Goal: Task Accomplishment & Management: Use online tool/utility

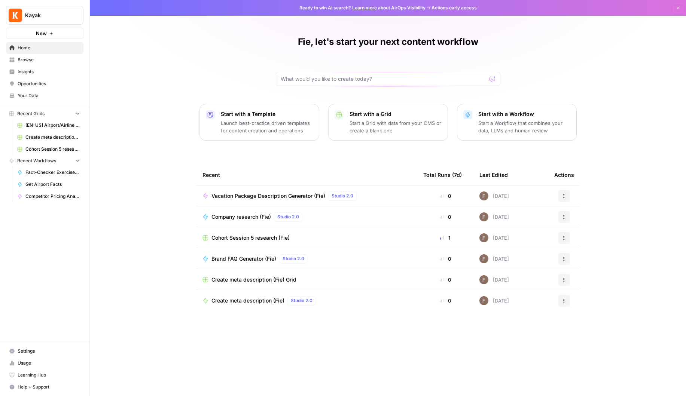
click at [505, 117] on p "Start with a Workflow" at bounding box center [524, 113] width 92 height 7
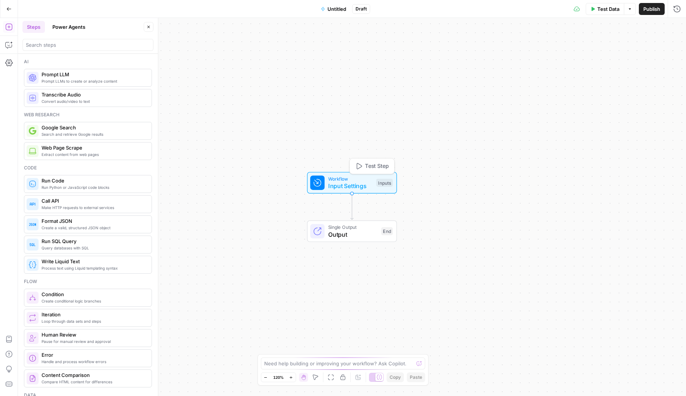
click at [353, 184] on span "Input Settings" at bounding box center [350, 186] width 45 height 9
click at [615, 50] on icon "button" at bounding box center [617, 51] width 4 height 4
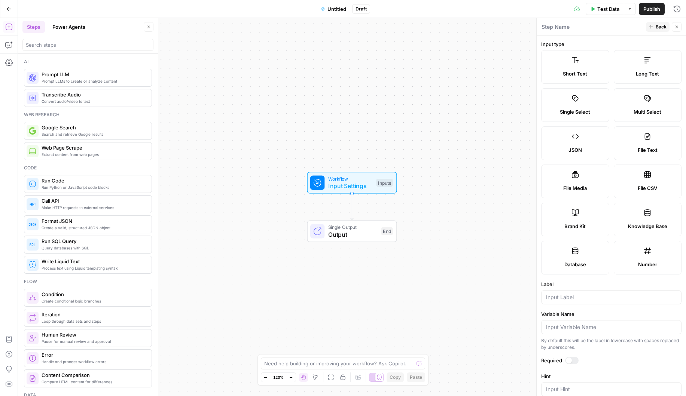
click at [569, 78] on label "Short Text" at bounding box center [575, 67] width 68 height 34
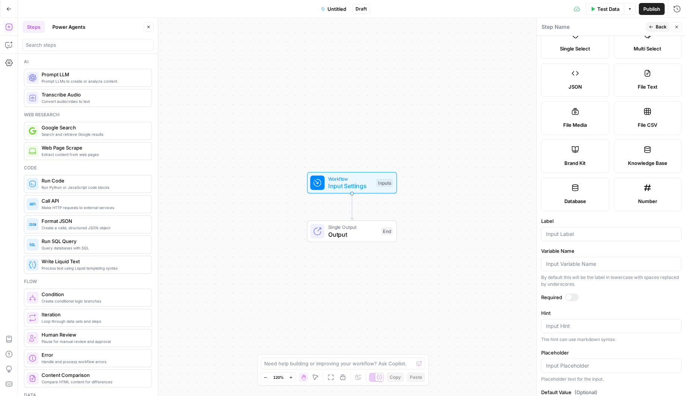
scroll to position [86, 0]
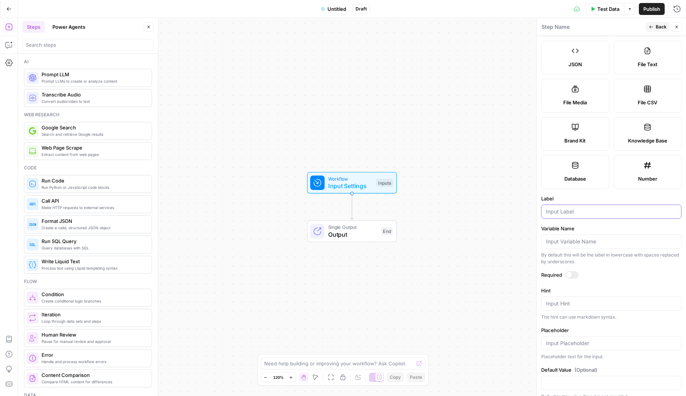
click at [551, 208] on input "Label" at bounding box center [611, 211] width 131 height 7
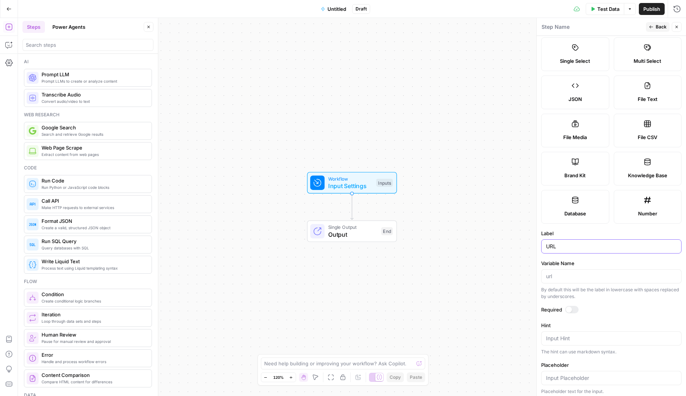
scroll to position [0, 0]
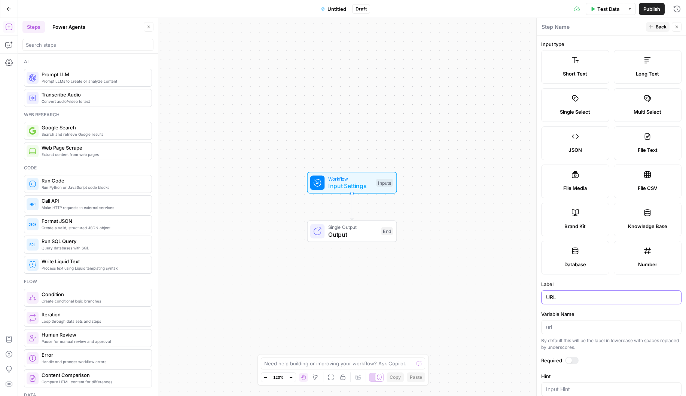
type input "URL"
click at [659, 27] on span "Back" at bounding box center [661, 27] width 11 height 7
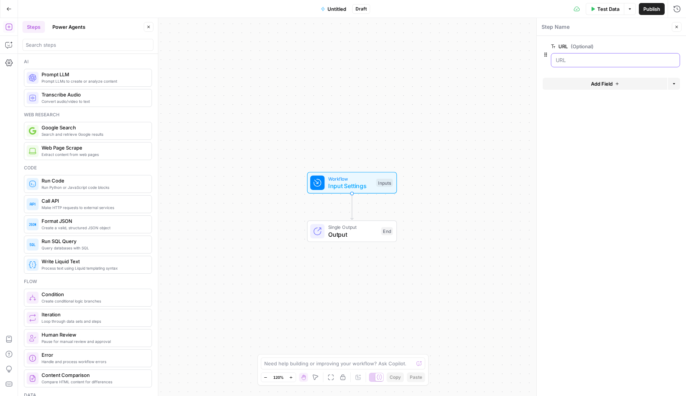
click at [586, 57] on input "URL (Optional)" at bounding box center [615, 60] width 119 height 7
click at [606, 62] on input "URL (Optional)" at bounding box center [615, 60] width 119 height 7
click at [563, 59] on input "URL (Optional)" at bounding box center [615, 60] width 119 height 7
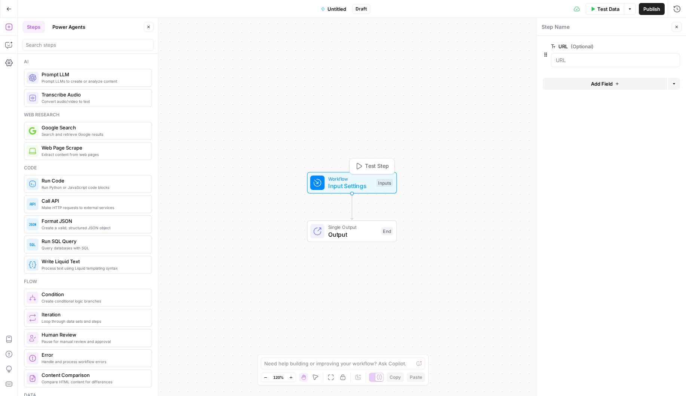
click at [363, 162] on button "Test Step" at bounding box center [371, 167] width 41 height 12
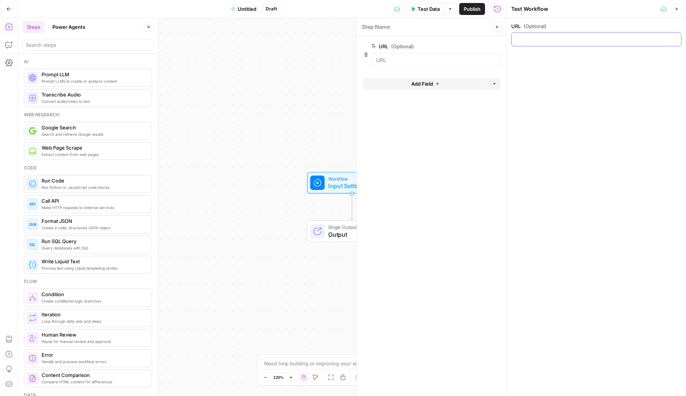
click at [534, 40] on input "URL (Optional)" at bounding box center [596, 39] width 161 height 7
paste input "[URL][DOMAIN_NAME]"
type input "[URL][DOMAIN_NAME]"
click at [249, 7] on span "Untitled" at bounding box center [247, 8] width 19 height 7
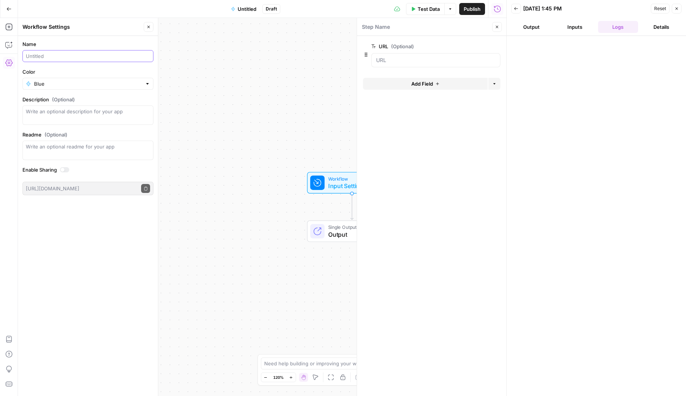
click at [56, 56] on input "Name" at bounding box center [88, 55] width 124 height 7
click at [52, 55] on input "kayak.com7help" at bounding box center [88, 55] width 124 height 7
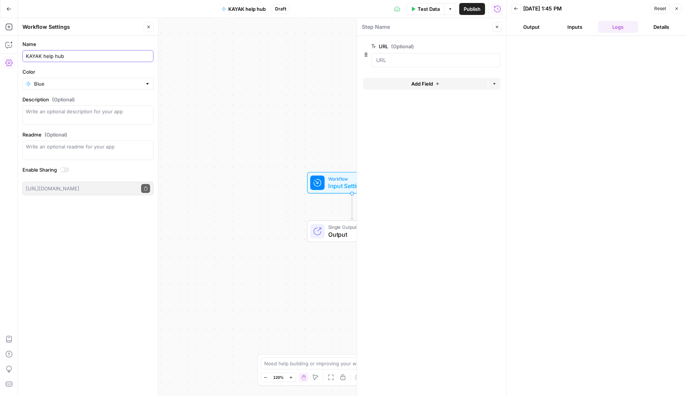
type input "KAYAK help hub"
click at [264, 129] on div "Workflow Input Settings Inputs Single Output Output End" at bounding box center [262, 207] width 488 height 378
click at [516, 9] on icon "button" at bounding box center [516, 8] width 4 height 4
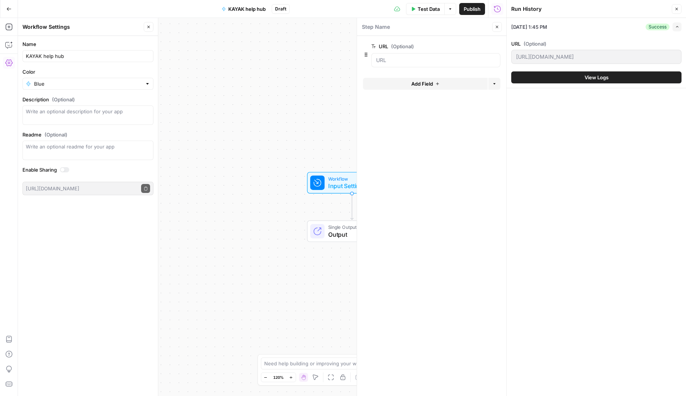
click at [469, 9] on span "Publish" at bounding box center [472, 8] width 17 height 7
click at [318, 118] on div "Workflow Input Settings Inputs Single Output Output End" at bounding box center [262, 207] width 488 height 378
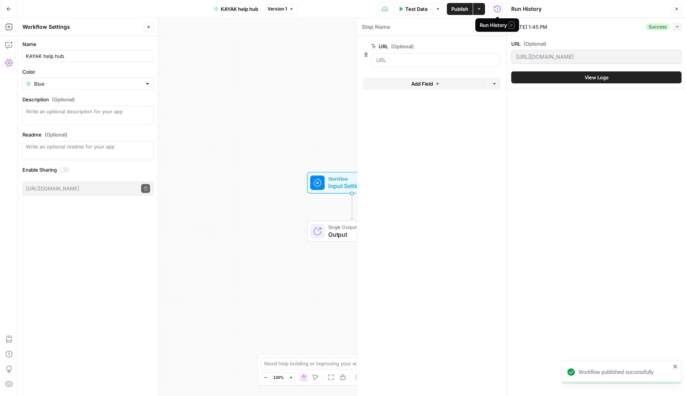
click at [494, 25] on div "Run History E" at bounding box center [497, 24] width 35 height 7
click at [462, 30] on div "Step Name" at bounding box center [426, 27] width 128 height 8
click at [495, 31] on button "Close" at bounding box center [497, 27] width 10 height 10
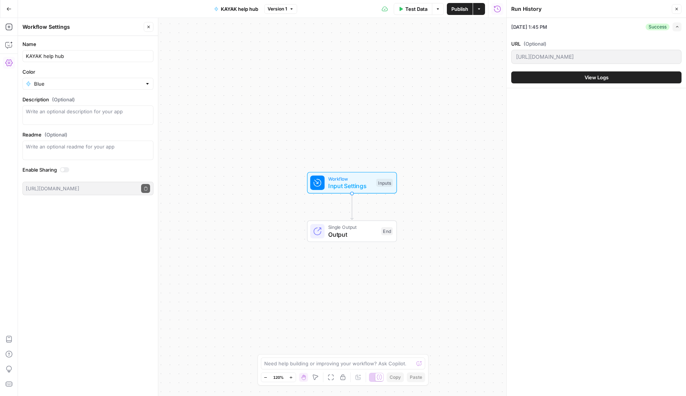
click at [678, 11] on icon "button" at bounding box center [676, 9] width 4 height 4
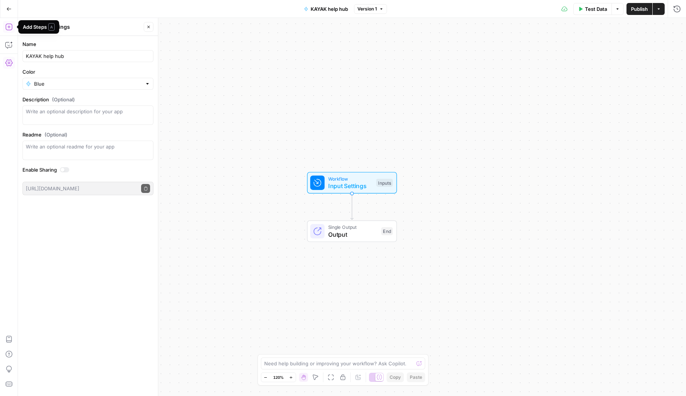
click at [6, 27] on icon "button" at bounding box center [8, 26] width 7 height 7
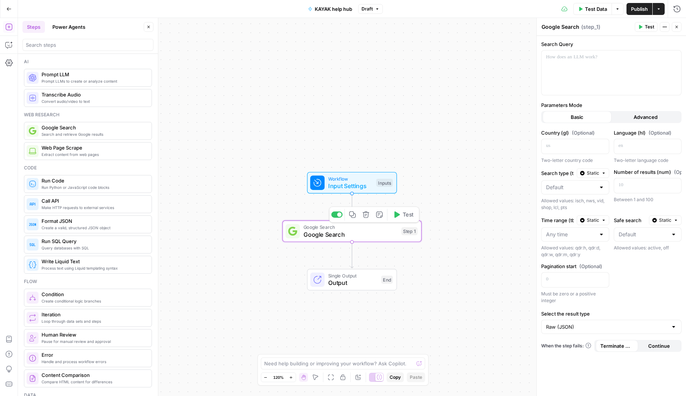
click at [352, 235] on span "Google Search" at bounding box center [351, 234] width 94 height 9
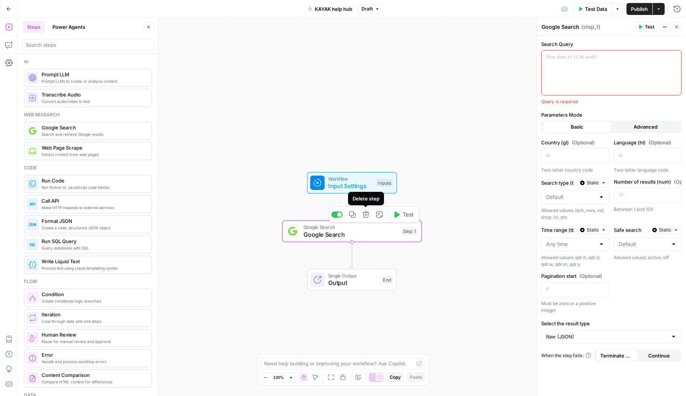
click at [366, 213] on icon "button" at bounding box center [365, 214] width 7 height 7
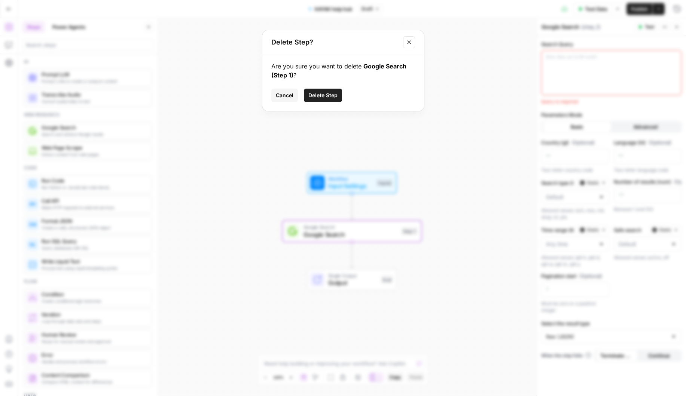
click at [337, 94] on span "Delete Step" at bounding box center [322, 95] width 29 height 7
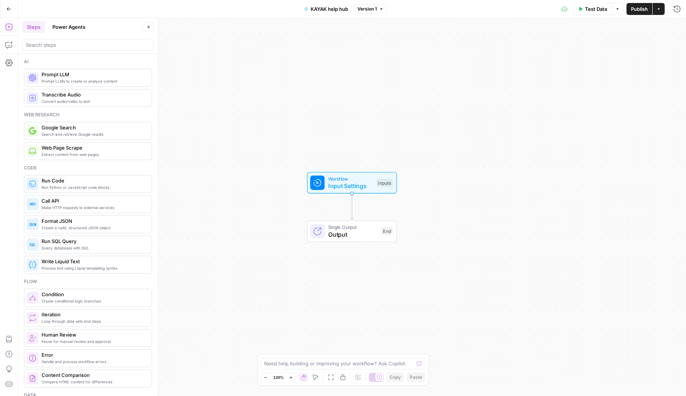
click at [64, 150] on span "Web Page Scrape" at bounding box center [94, 147] width 104 height 7
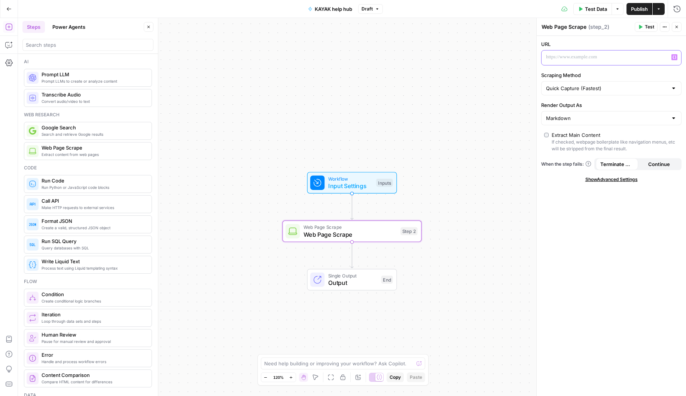
click at [597, 60] on p at bounding box center [605, 57] width 119 height 7
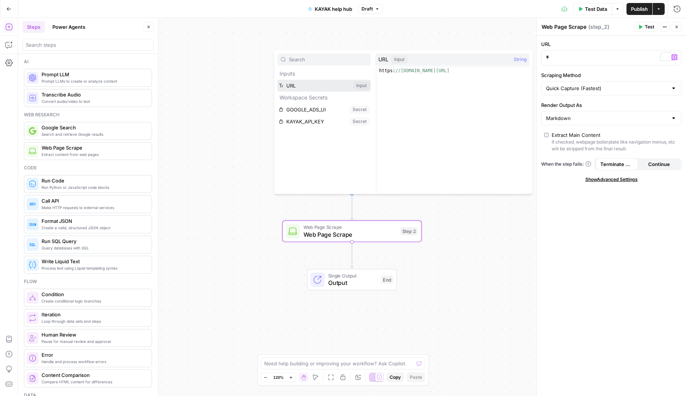
click at [296, 84] on button "Select variable URL" at bounding box center [324, 86] width 94 height 12
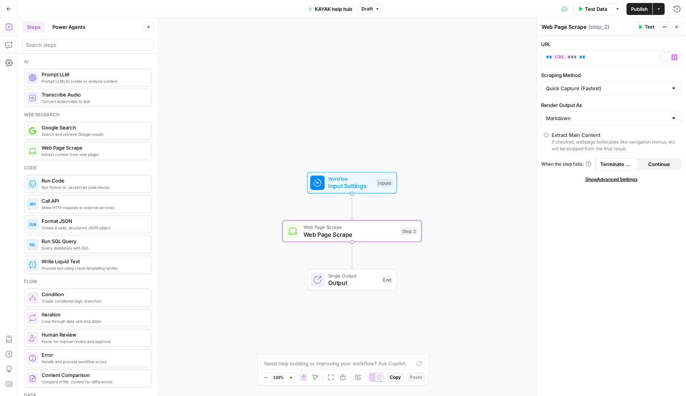
click at [659, 165] on span "Continue" at bounding box center [659, 164] width 22 height 7
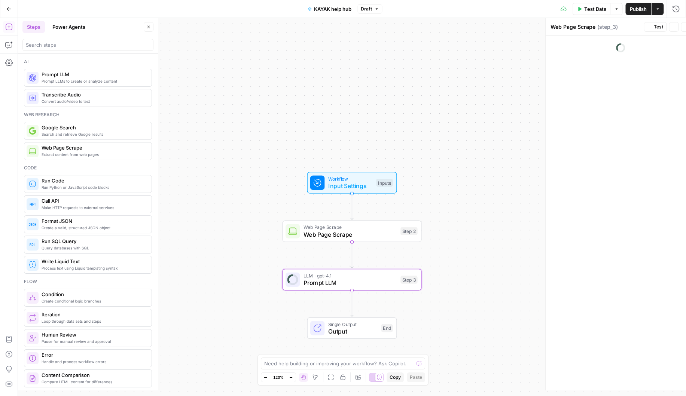
type textarea "Prompt LLM"
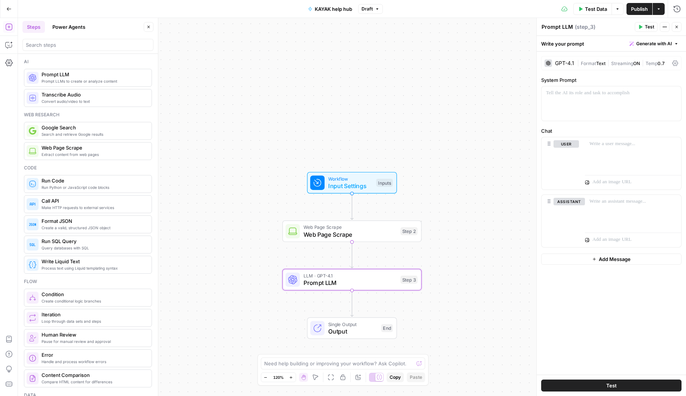
click at [655, 44] on span "Generate with AI" at bounding box center [654, 43] width 36 height 7
click at [647, 68] on div "Use AI to build your prompt" at bounding box center [645, 67] width 58 height 7
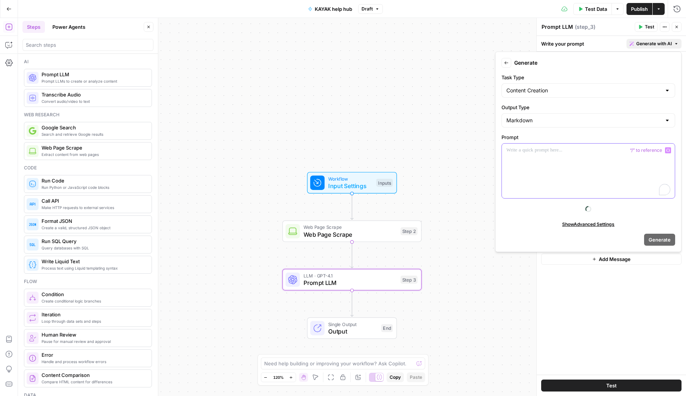
click at [530, 157] on div "To enrich screen reader interactions, please activate Accessibility in Grammarl…" at bounding box center [588, 171] width 173 height 55
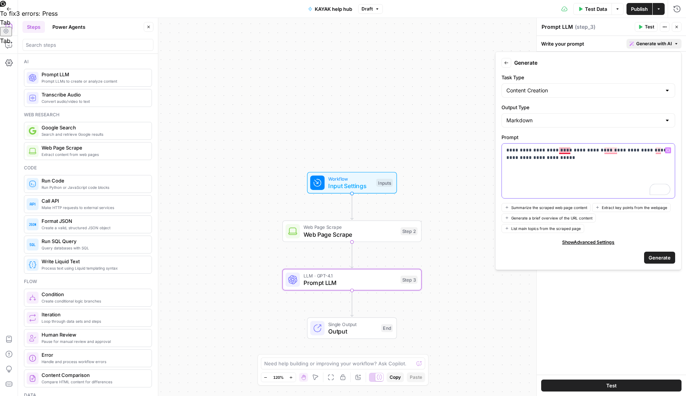
click at [568, 148] on p "**********" at bounding box center [588, 154] width 164 height 15
click at [553, 159] on p "**********" at bounding box center [588, 154] width 164 height 15
click at [530, 159] on p "**********" at bounding box center [588, 154] width 164 height 15
click at [515, 160] on p "**********" at bounding box center [588, 154] width 164 height 15
click at [667, 261] on span "Generate" at bounding box center [660, 257] width 22 height 7
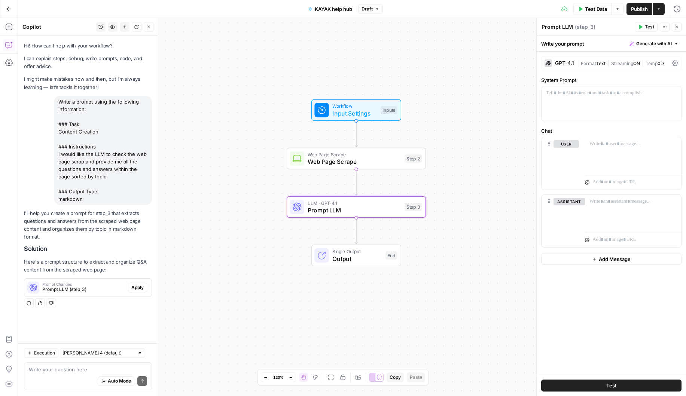
click at [136, 289] on span "Apply" at bounding box center [137, 287] width 12 height 7
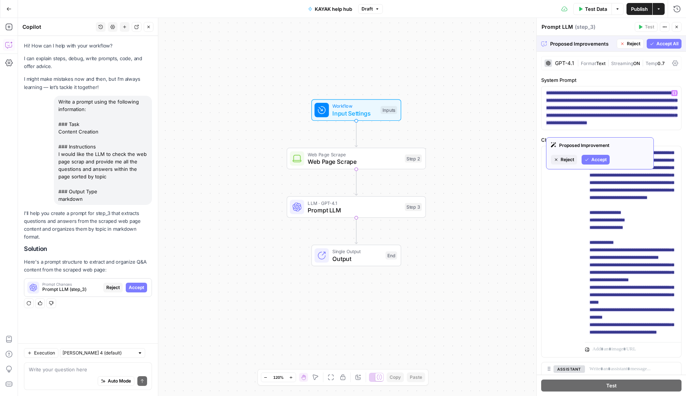
click at [598, 161] on span "Accept" at bounding box center [598, 159] width 15 height 7
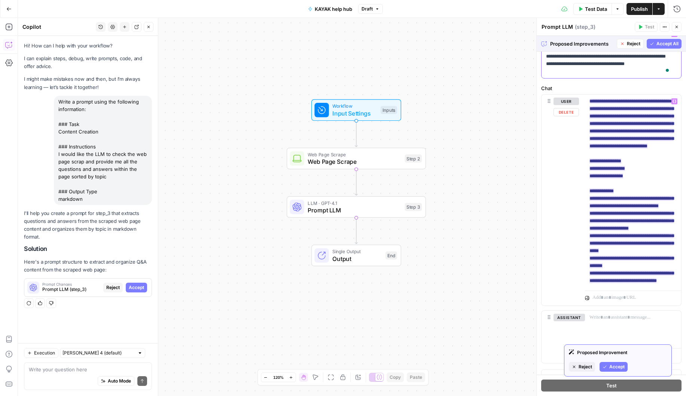
scroll to position [59, 0]
click at [619, 356] on span "Accept" at bounding box center [616, 355] width 15 height 7
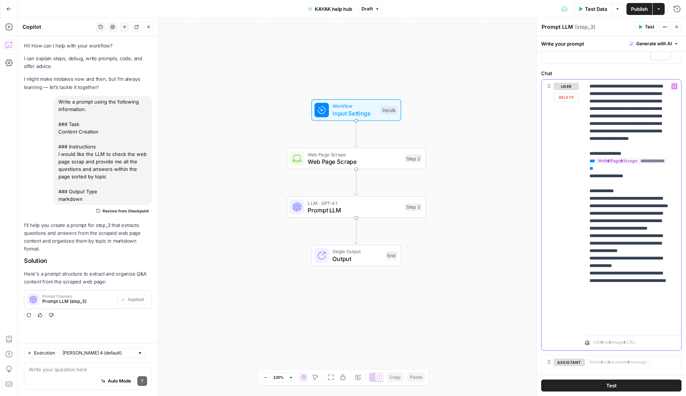
scroll to position [47, 0]
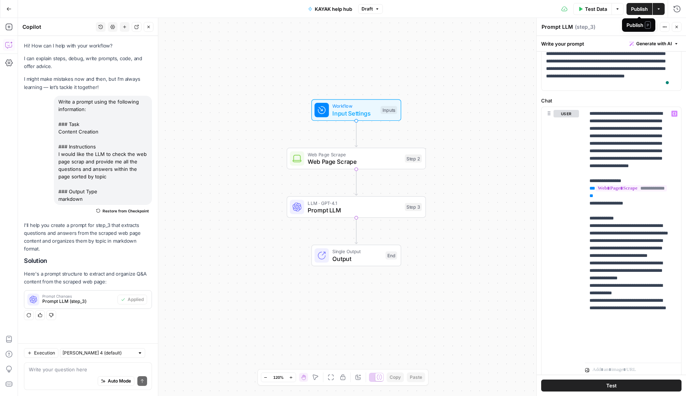
click at [644, 9] on span "Publish" at bounding box center [639, 8] width 17 height 7
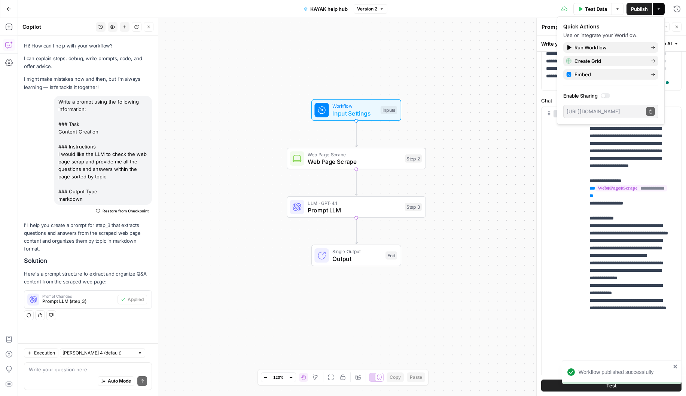
click at [547, 11] on div "Test Data Options Publish Actions Run History" at bounding box center [536, 9] width 299 height 18
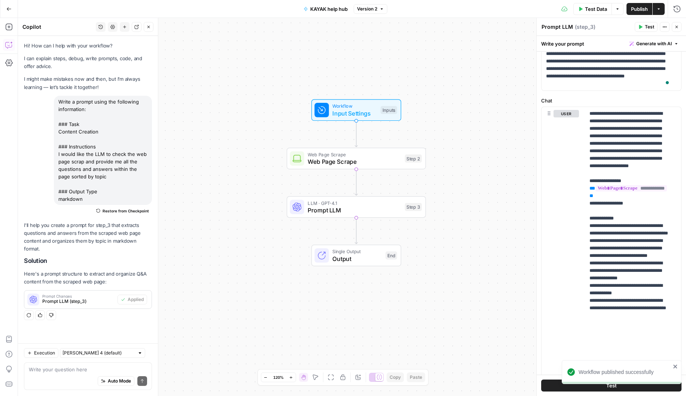
click at [646, 25] on span "Test" at bounding box center [649, 27] width 9 height 7
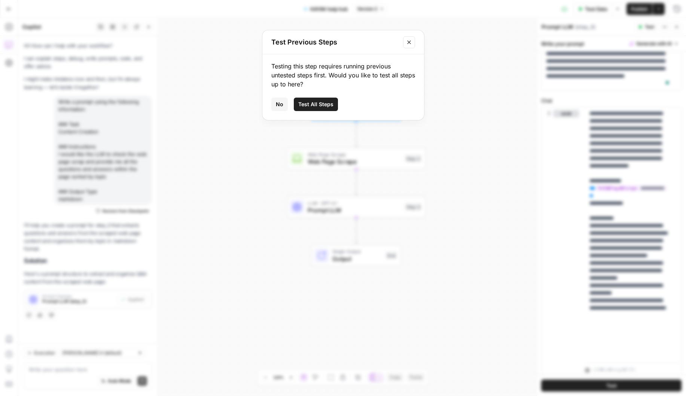
click at [328, 107] on span "Test All Steps" at bounding box center [315, 104] width 35 height 7
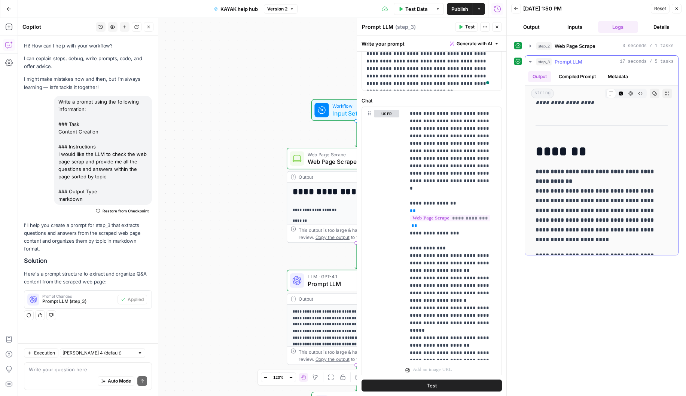
scroll to position [2711, 0]
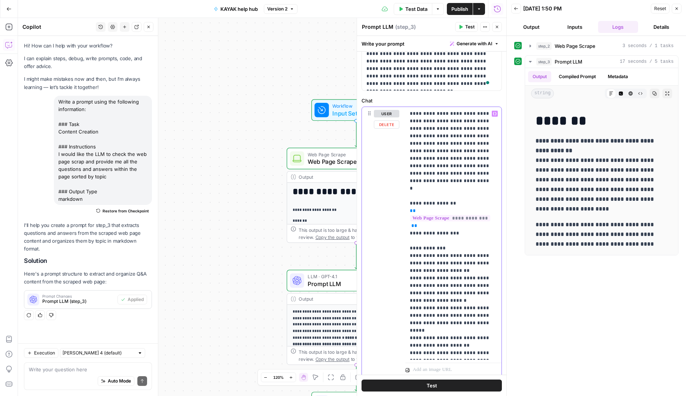
drag, startPoint x: 410, startPoint y: 136, endPoint x: 479, endPoint y: 137, distance: 68.9
click at [479, 137] on p "**********" at bounding box center [451, 233] width 82 height 247
click at [320, 209] on p "**********" at bounding box center [353, 210] width 121 height 7
click at [499, 26] on icon "button" at bounding box center [497, 27] width 4 height 4
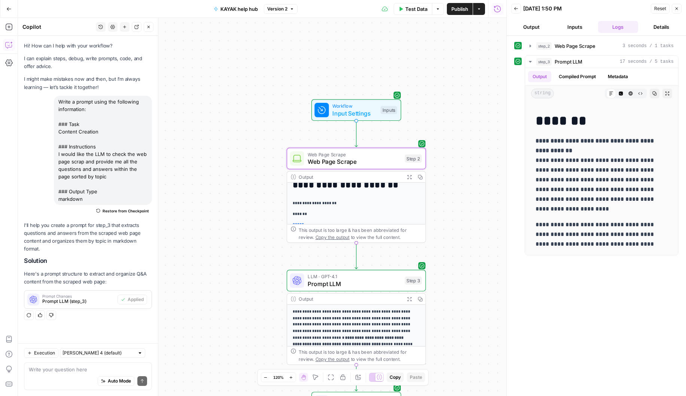
scroll to position [0, 0]
click at [383, 176] on div "Output" at bounding box center [350, 177] width 103 height 7
click at [392, 204] on div "**********" at bounding box center [356, 317] width 138 height 268
click at [529, 46] on icon "button" at bounding box center [530, 46] width 6 height 6
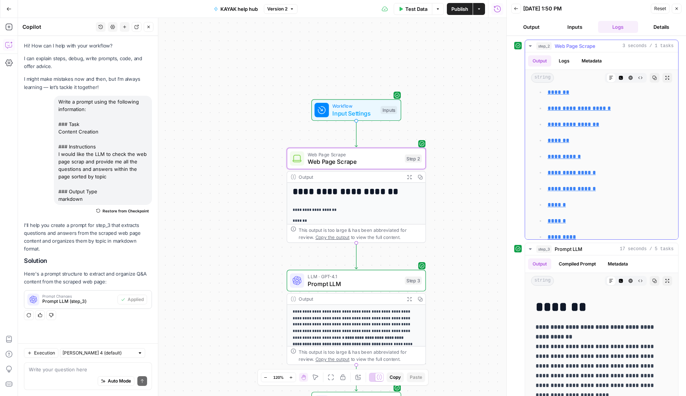
scroll to position [292, 0]
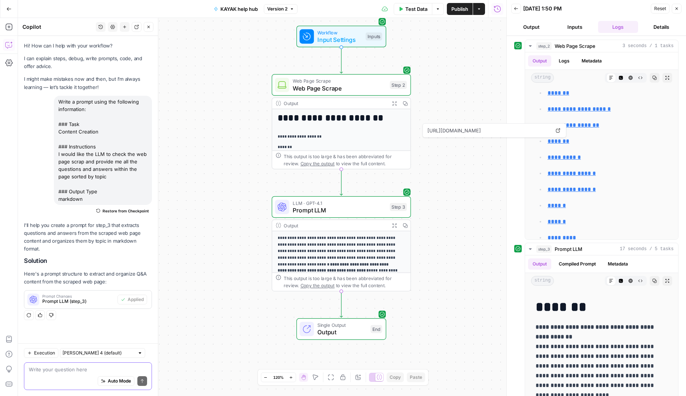
click at [67, 372] on textarea at bounding box center [88, 369] width 118 height 7
click at [348, 104] on div "Output" at bounding box center [335, 103] width 103 height 7
click at [348, 103] on div "Output" at bounding box center [335, 103] width 103 height 7
click at [323, 104] on div "Output" at bounding box center [335, 103] width 103 height 7
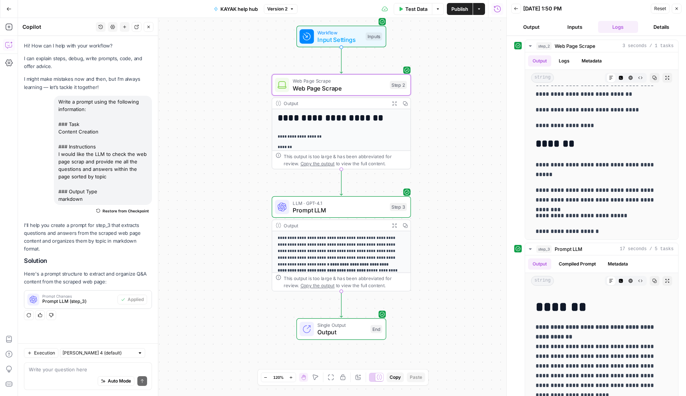
scroll to position [51, 0]
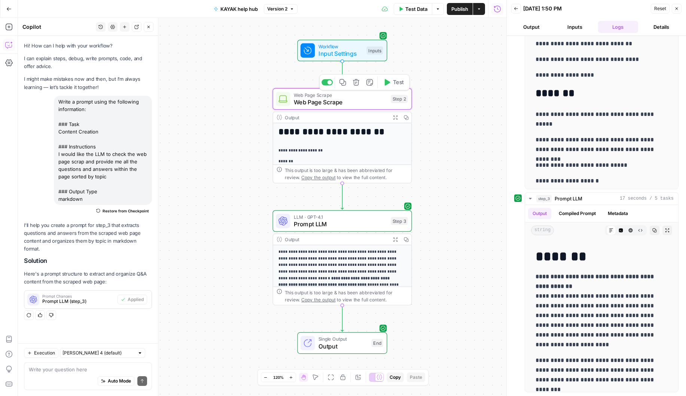
click at [372, 102] on span "Web Page Scrape" at bounding box center [341, 102] width 94 height 9
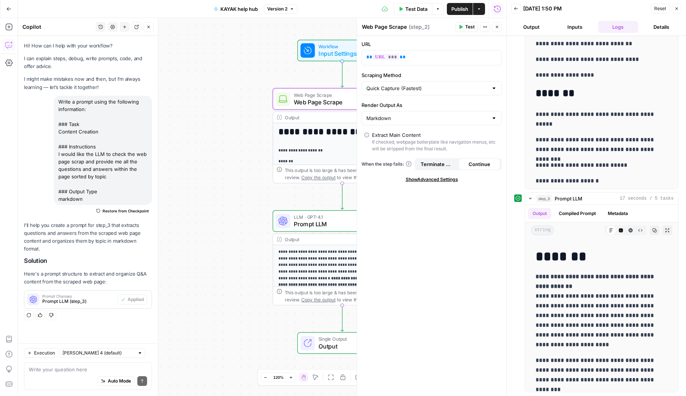
click at [575, 24] on button "Inputs" at bounding box center [575, 27] width 40 height 12
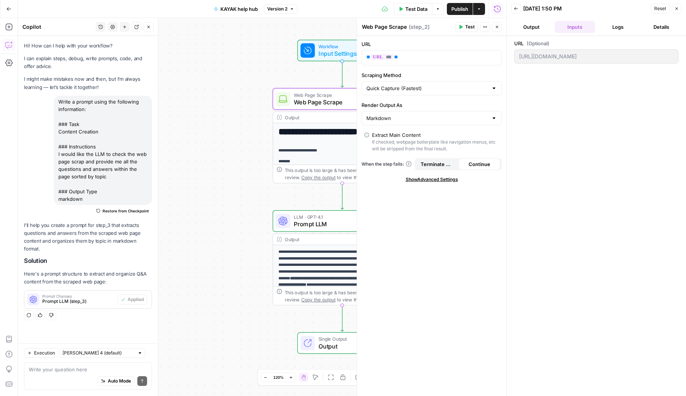
scroll to position [0, 0]
click at [332, 46] on span "Workflow" at bounding box center [341, 46] width 45 height 7
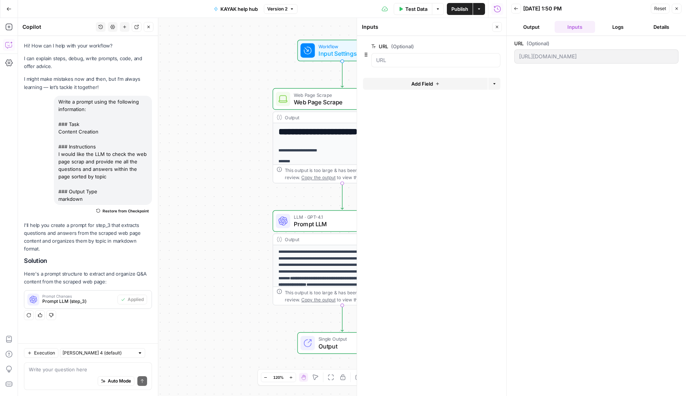
click at [475, 45] on span "edit field" at bounding box center [472, 46] width 16 height 6
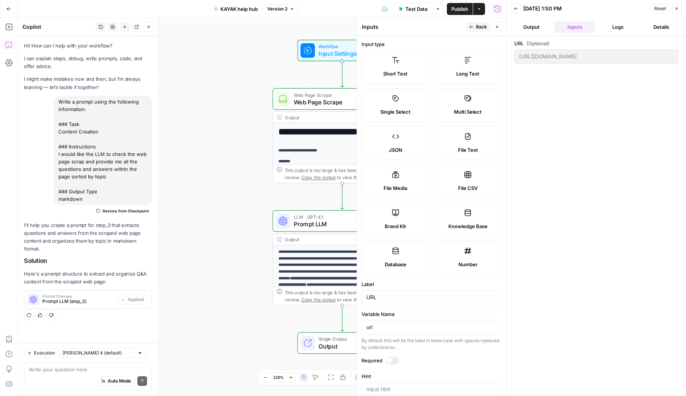
click at [405, 63] on label "Short Text" at bounding box center [396, 67] width 68 height 34
click at [499, 25] on icon "button" at bounding box center [497, 27] width 4 height 4
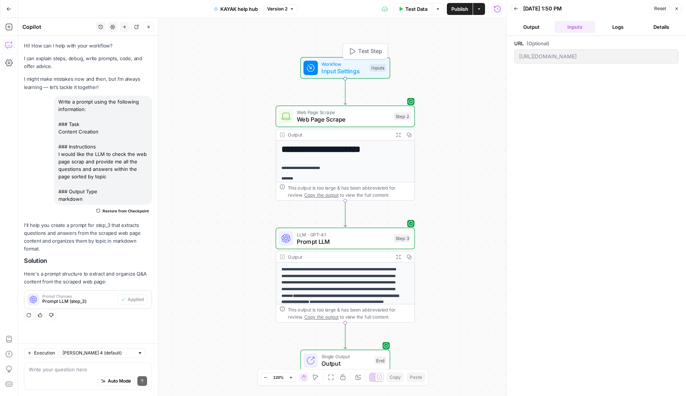
click at [369, 52] on span "Test Step" at bounding box center [370, 51] width 24 height 8
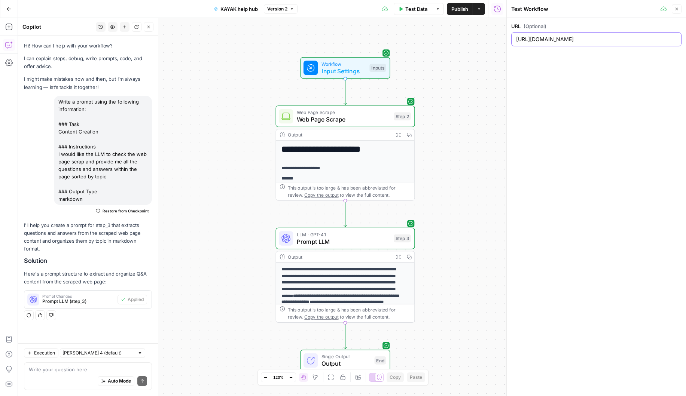
click at [536, 41] on input "[URL][DOMAIN_NAME]" at bounding box center [596, 39] width 161 height 7
paste input "[DOMAIN_NAME][URL]"
type input "[URL][DOMAIN_NAME]"
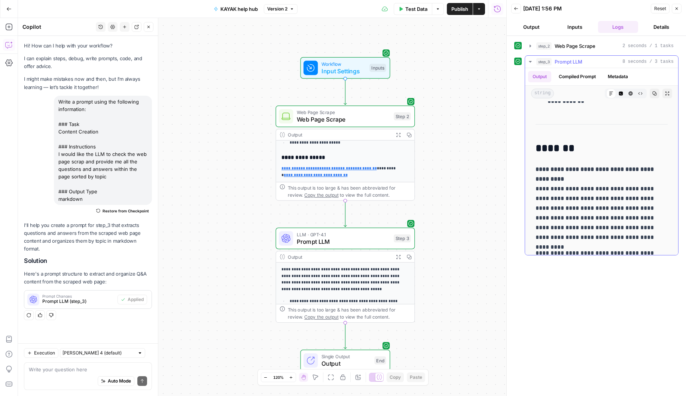
scroll to position [607, 0]
